Goal: Use online tool/utility: Utilize a website feature to perform a specific function

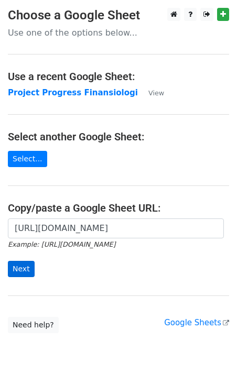
type input "[URL][DOMAIN_NAME]"
click at [23, 270] on input "Next" at bounding box center [21, 269] width 27 height 16
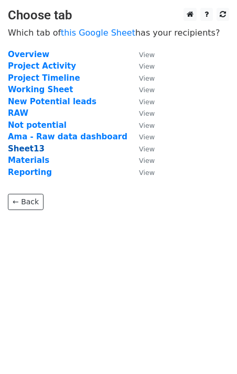
click at [31, 153] on strong "Sheet13" at bounding box center [26, 148] width 37 height 9
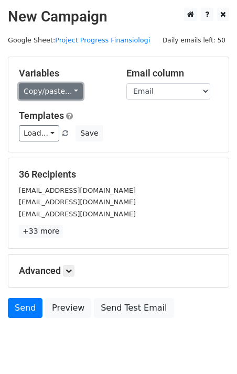
click at [71, 87] on link "Copy/paste..." at bounding box center [51, 91] width 64 height 16
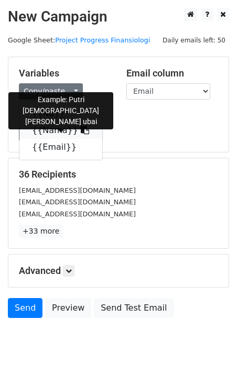
click at [81, 131] on icon at bounding box center [85, 130] width 8 height 8
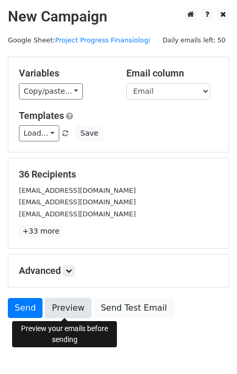
click at [67, 306] on link "Preview" at bounding box center [68, 308] width 46 height 20
